Goal: Information Seeking & Learning: Check status

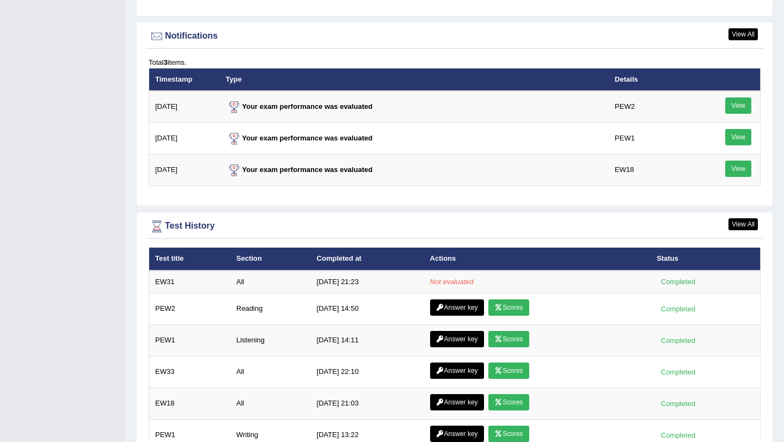
scroll to position [1324, 0]
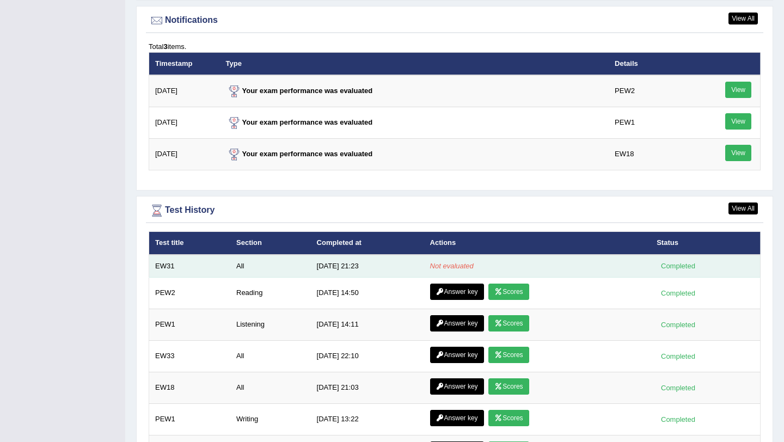
click at [689, 267] on div "Completed" at bounding box center [678, 265] width 42 height 11
click at [320, 265] on td "10/2/25 21:23" at bounding box center [367, 266] width 113 height 23
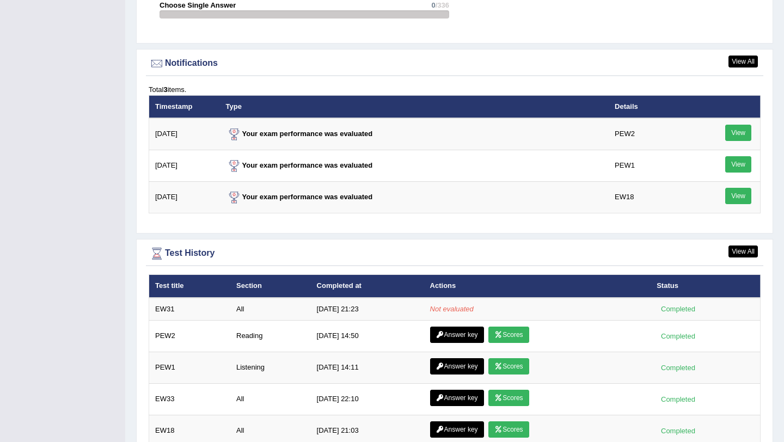
scroll to position [1286, 0]
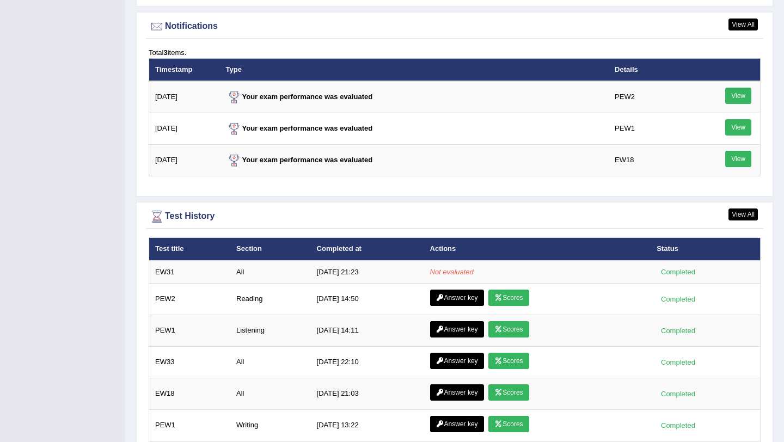
scroll to position [1435, 0]
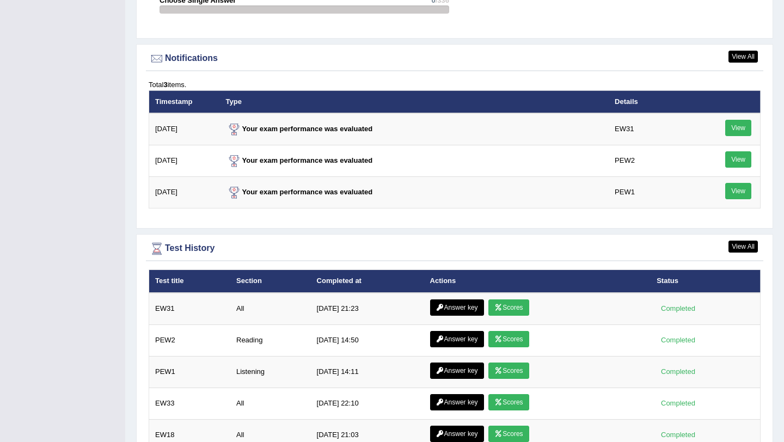
scroll to position [1293, 0]
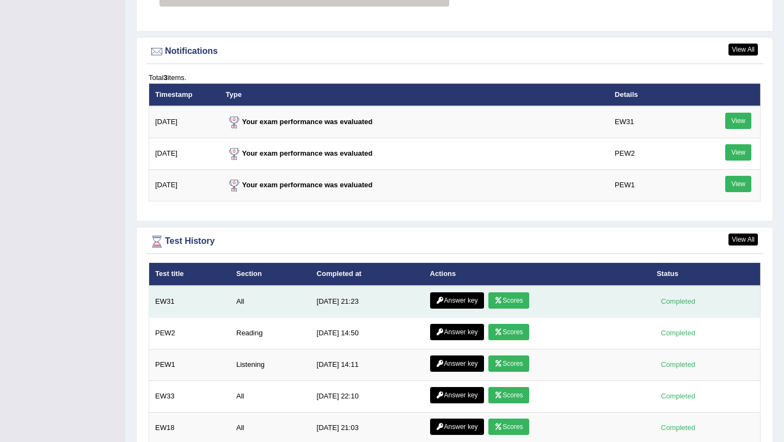
click at [505, 302] on link "Scores" at bounding box center [508, 300] width 40 height 16
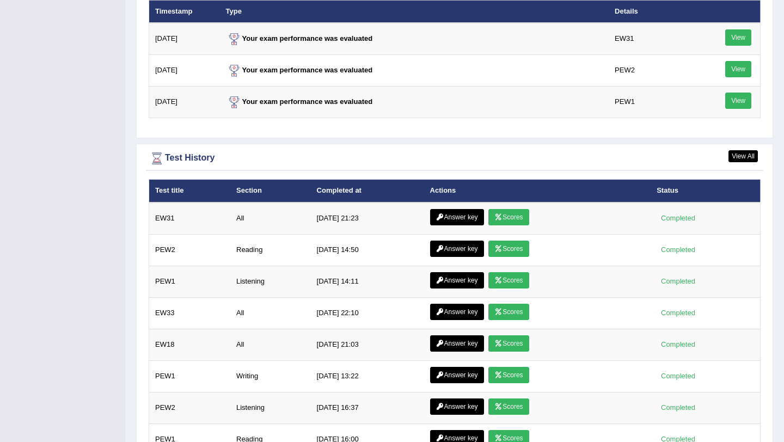
scroll to position [1444, 0]
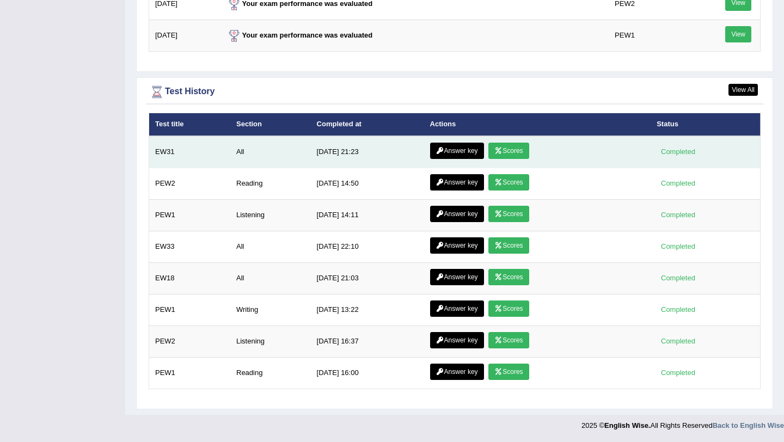
click at [455, 150] on link "Answer key" at bounding box center [457, 151] width 54 height 16
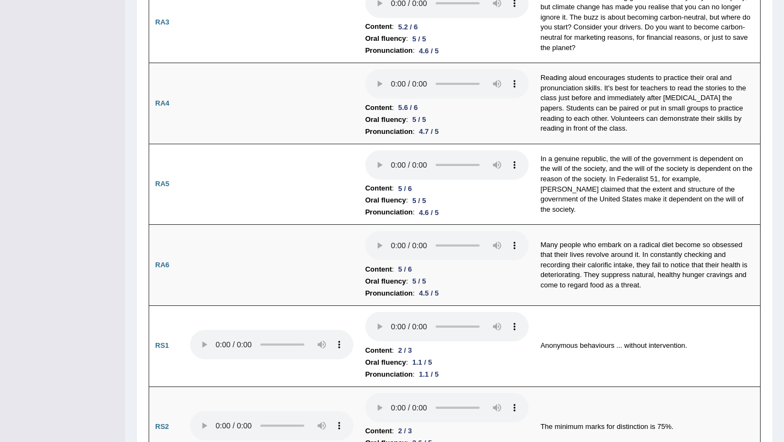
scroll to position [144, 0]
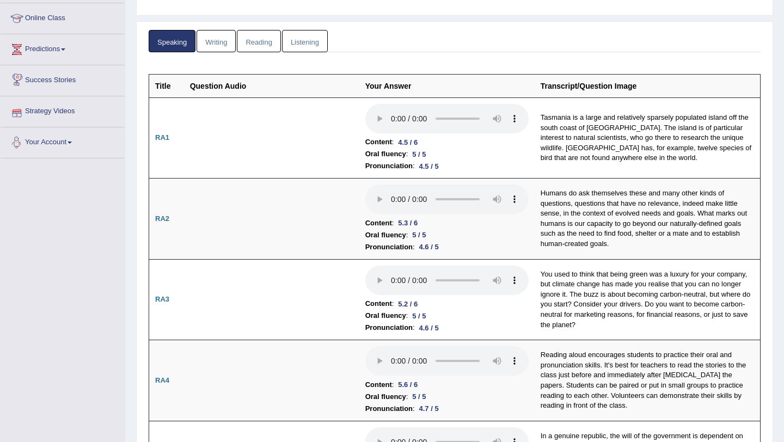
click at [218, 40] on link "Writing" at bounding box center [216, 41] width 39 height 22
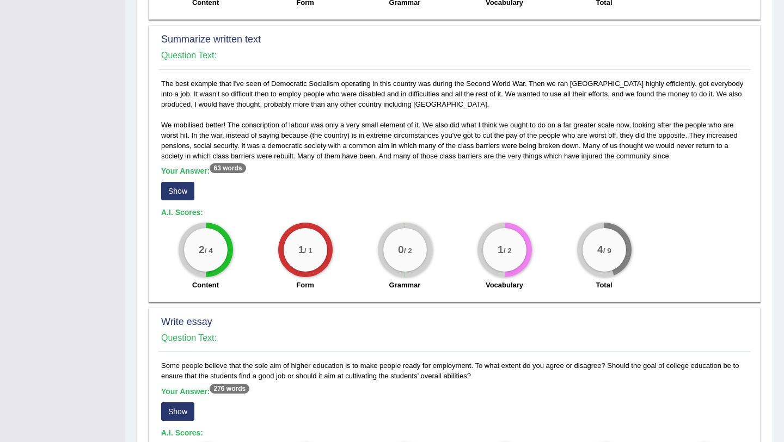
scroll to position [539, 0]
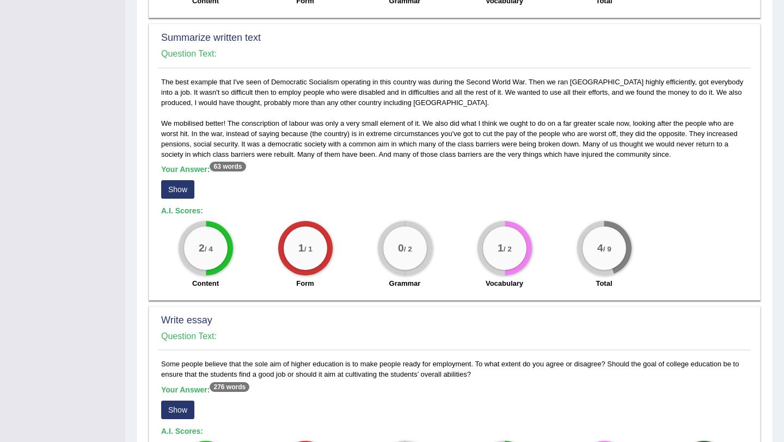
click at [188, 184] on button "Show" at bounding box center [177, 189] width 33 height 19
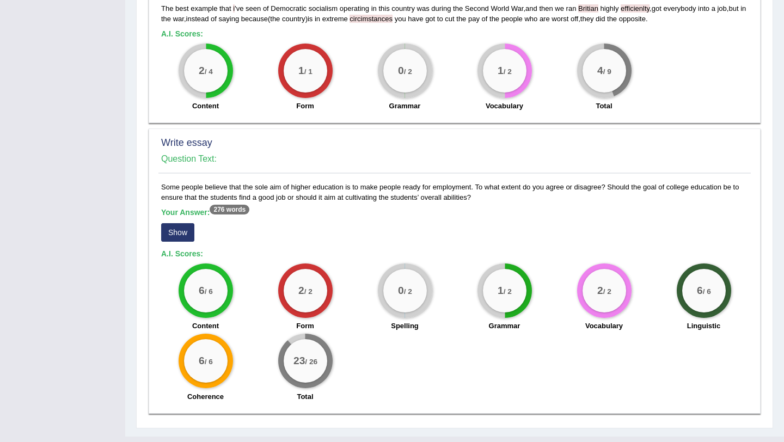
scroll to position [718, 0]
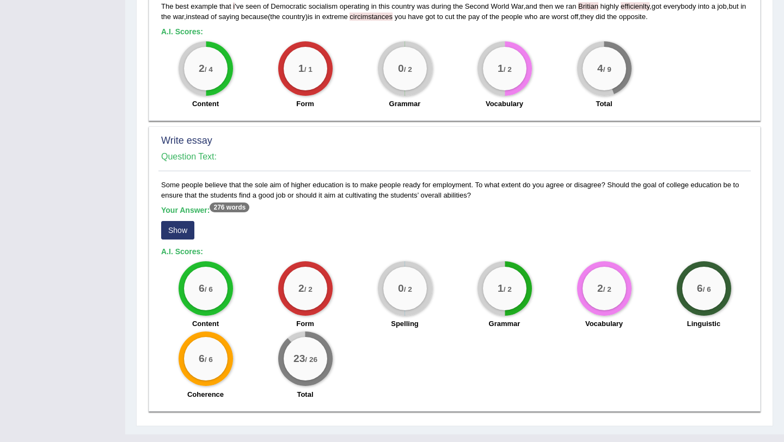
click at [174, 222] on button "Show" at bounding box center [177, 230] width 33 height 19
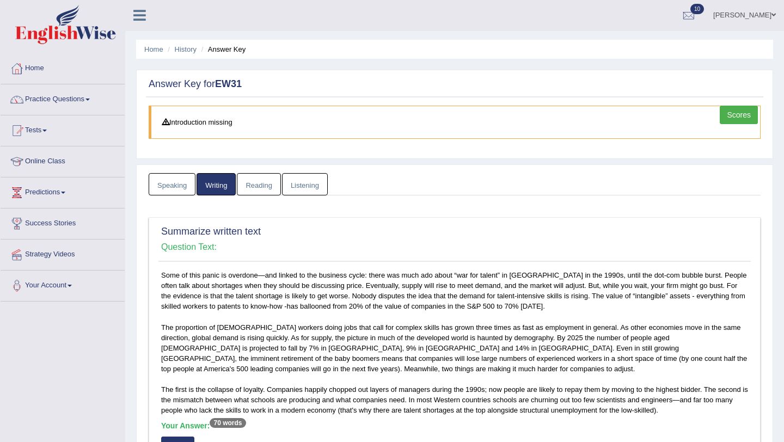
scroll to position [0, 0]
click at [260, 189] on link "Reading" at bounding box center [259, 185] width 44 height 22
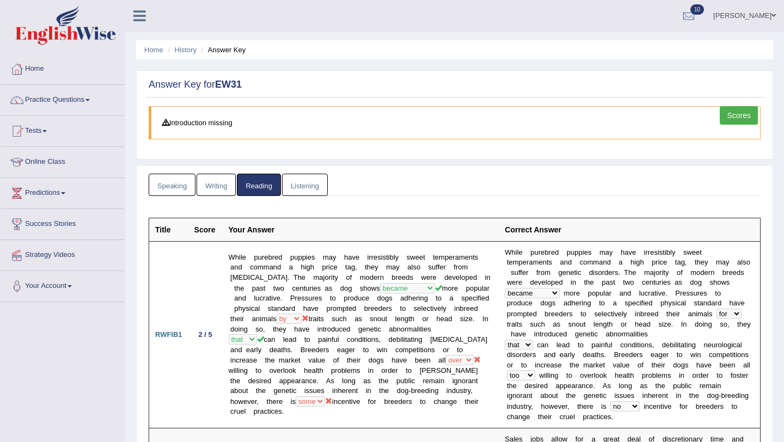
click at [224, 189] on link "Writing" at bounding box center [216, 185] width 39 height 22
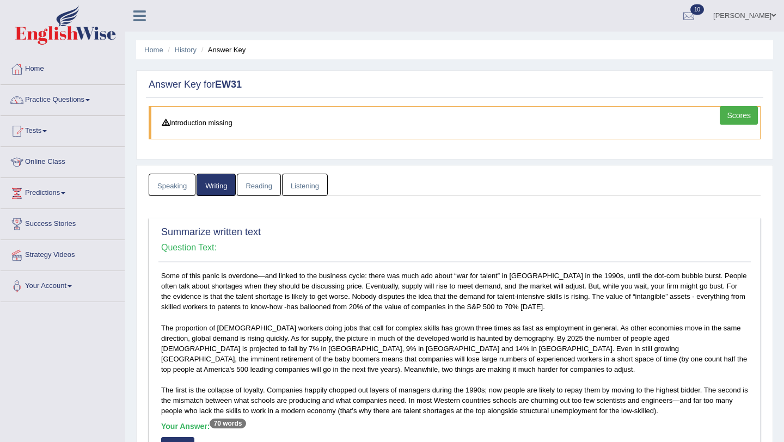
scroll to position [2, 0]
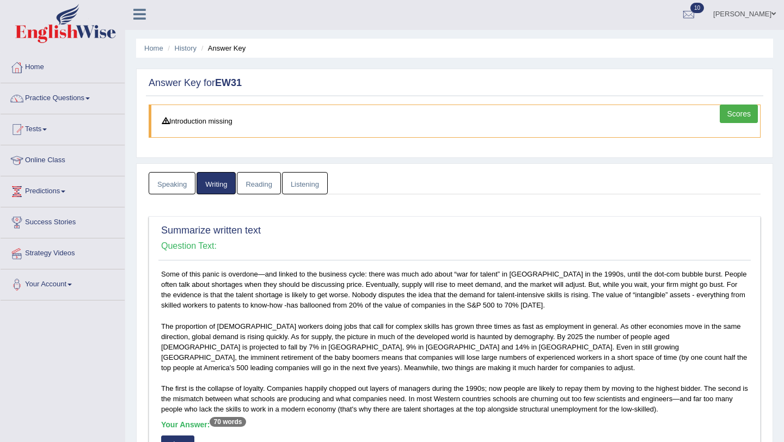
click at [314, 178] on link "Listening" at bounding box center [305, 183] width 46 height 22
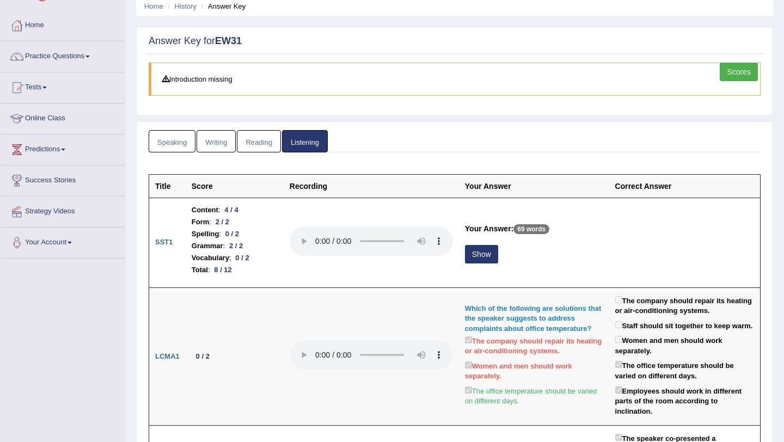
scroll to position [45, 0]
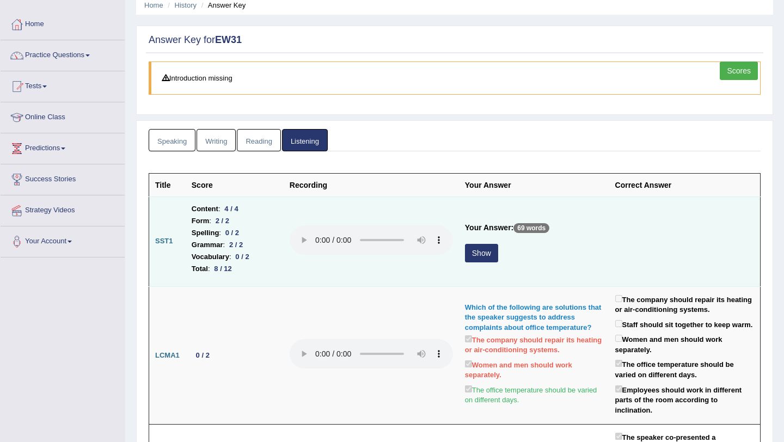
click at [472, 249] on button "Show" at bounding box center [481, 253] width 33 height 19
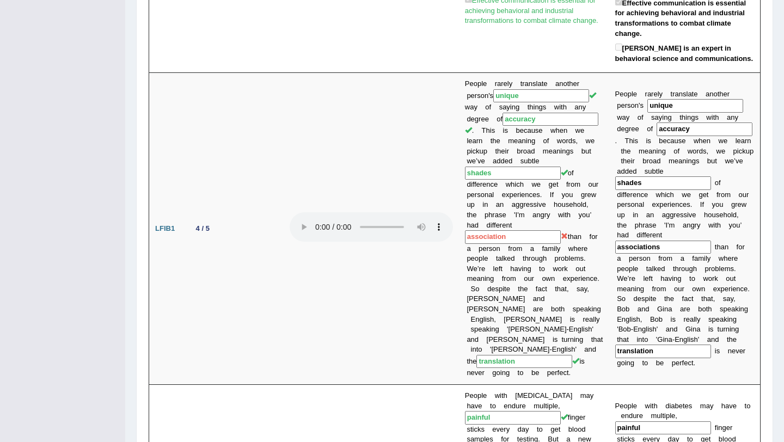
scroll to position [0, 0]
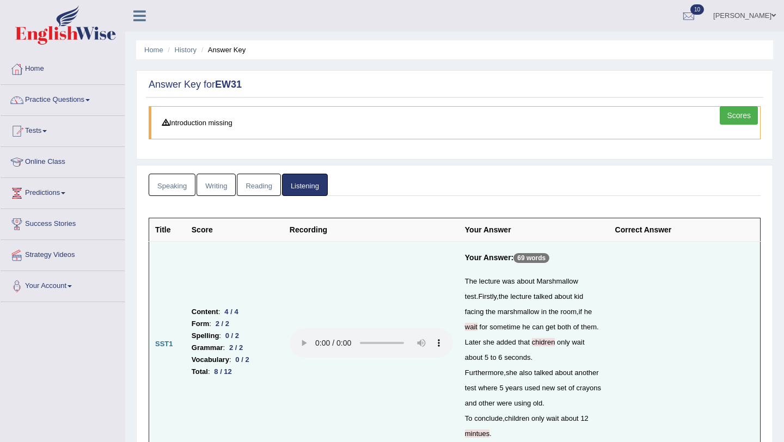
click at [193, 193] on link "Speaking" at bounding box center [172, 185] width 47 height 22
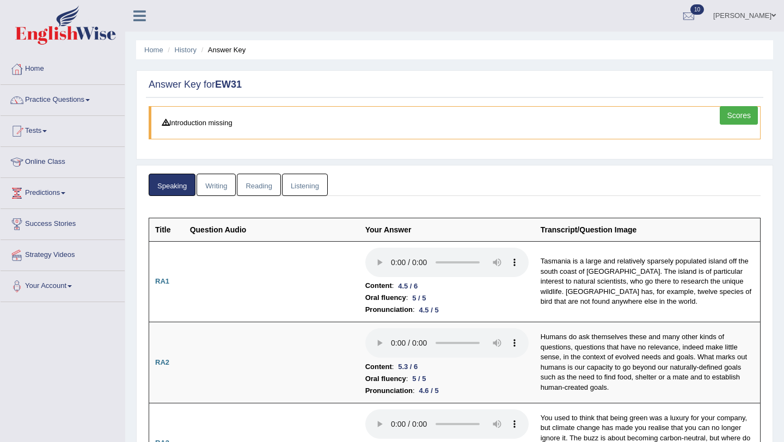
click at [229, 180] on link "Writing" at bounding box center [216, 185] width 39 height 22
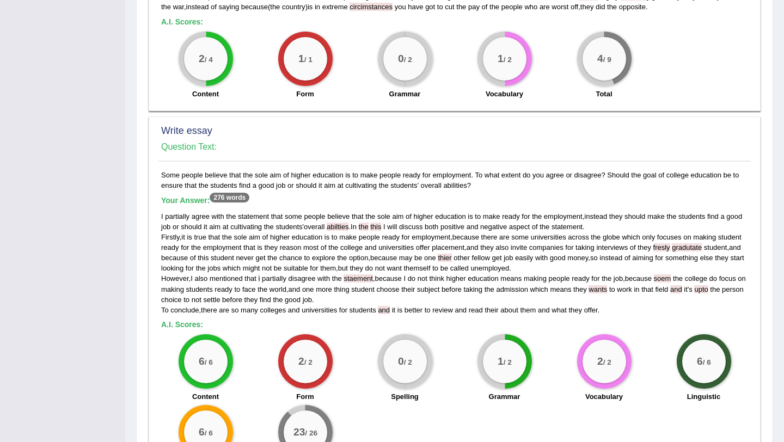
scroll to position [731, 0]
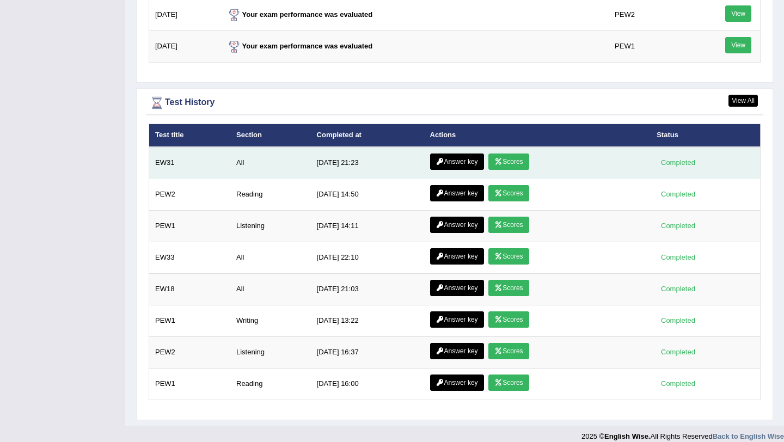
click at [493, 159] on link "Scores" at bounding box center [508, 162] width 40 height 16
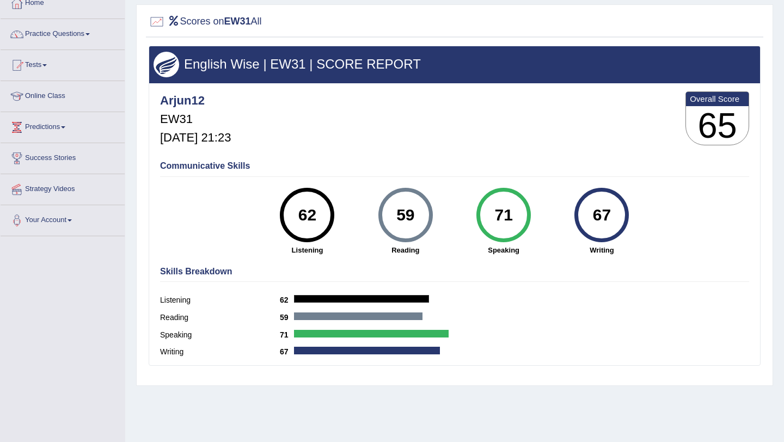
scroll to position [69, 0]
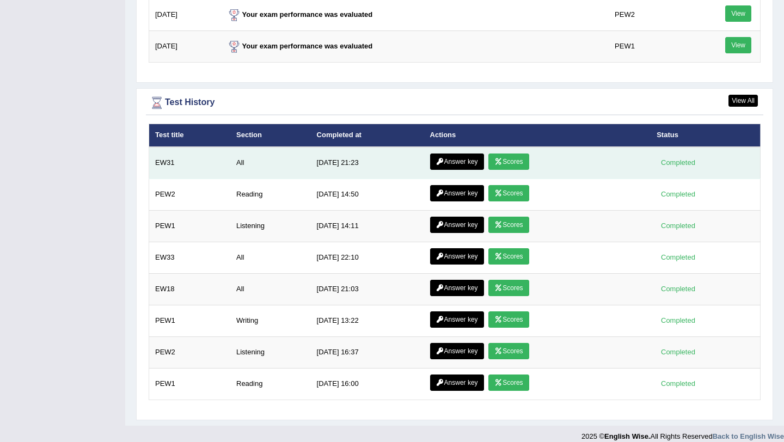
click at [454, 167] on link "Answer key" at bounding box center [457, 162] width 54 height 16
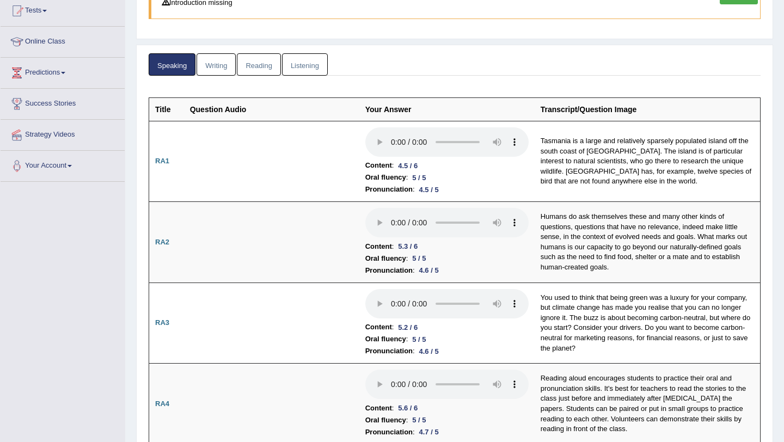
scroll to position [93, 0]
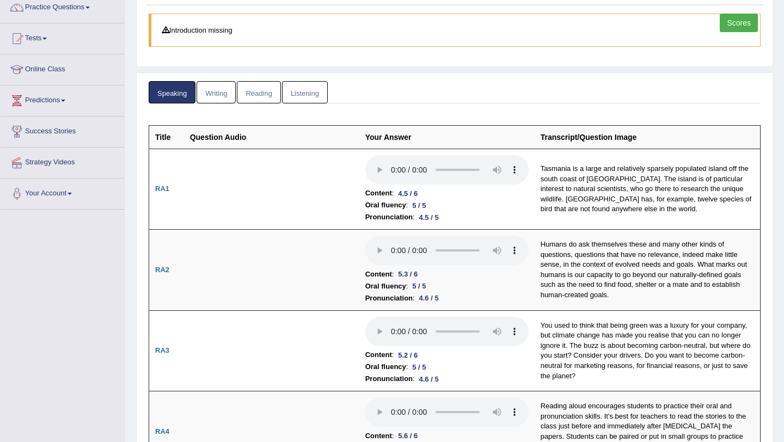
click at [262, 96] on link "Reading" at bounding box center [259, 92] width 44 height 22
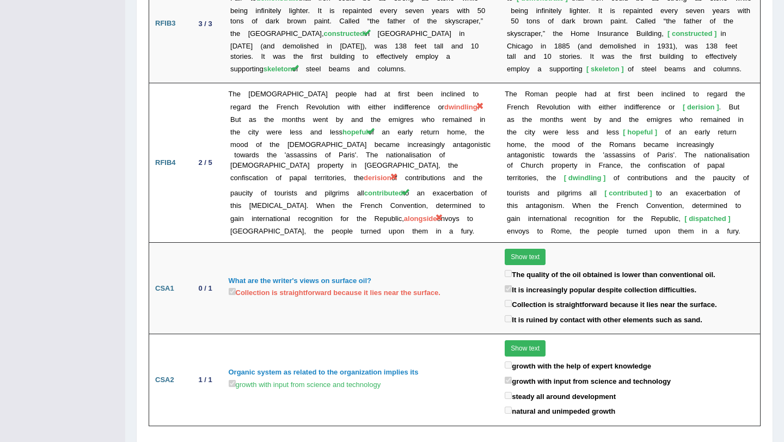
scroll to position [0, 0]
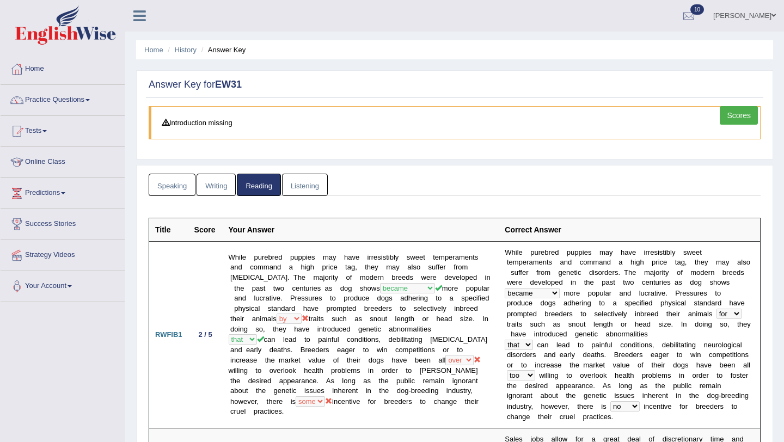
click at [314, 192] on link "Listening" at bounding box center [305, 185] width 46 height 22
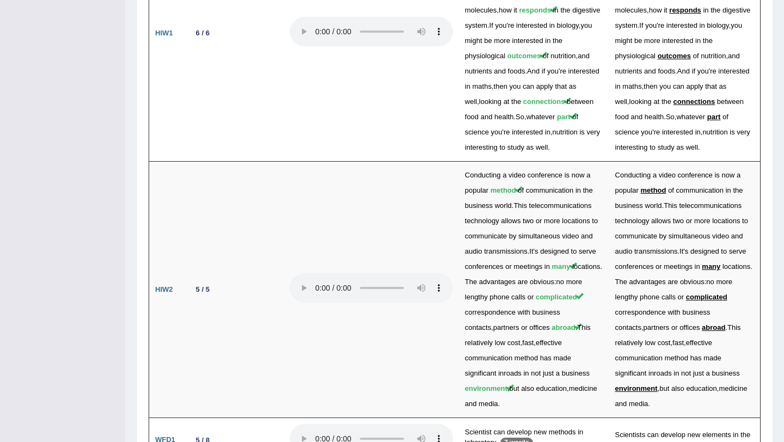
scroll to position [2497, 0]
